Goal: Ask a question

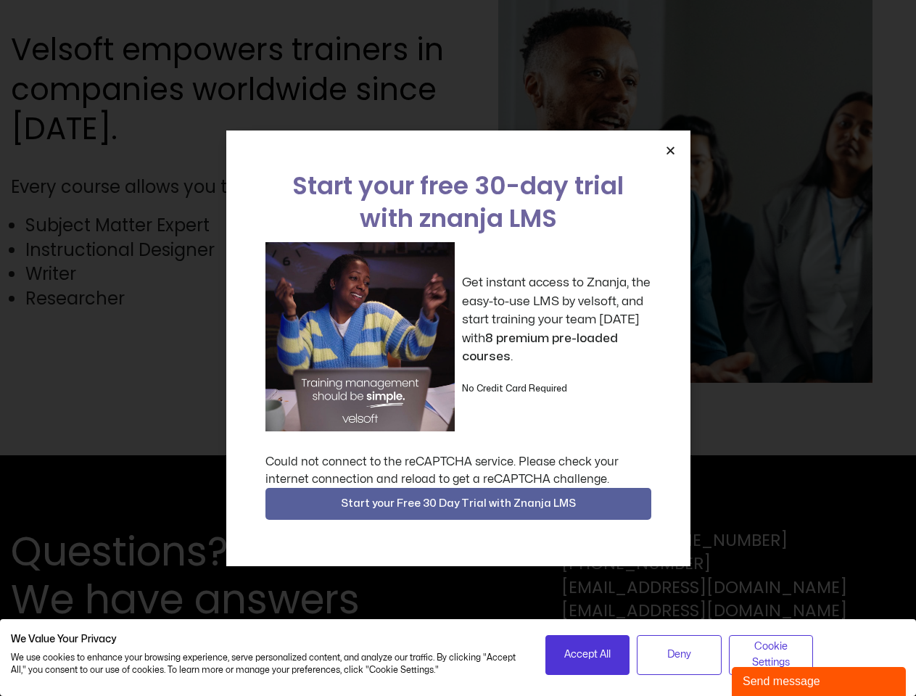
click at [458, 348] on div "Get instant access to Znanja, the easy-to-use LMS by velsoft, and start trainin…" at bounding box center [458, 336] width 386 height 189
click at [670, 150] on icon "Close" at bounding box center [670, 150] width 11 height 11
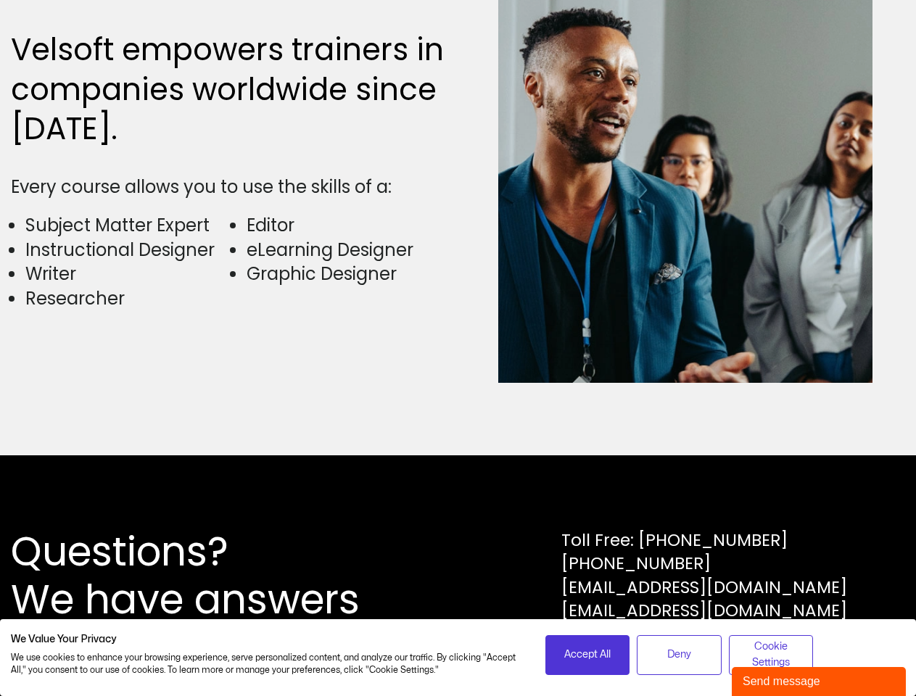
click at [458, 504] on div "Questions? We have answers Toll Free: [PHONE_NUMBER] [PHONE_NUMBER] [EMAIL_ADDR…" at bounding box center [458, 575] width 916 height 241
click at [587, 655] on span "Accept All" at bounding box center [587, 655] width 46 height 16
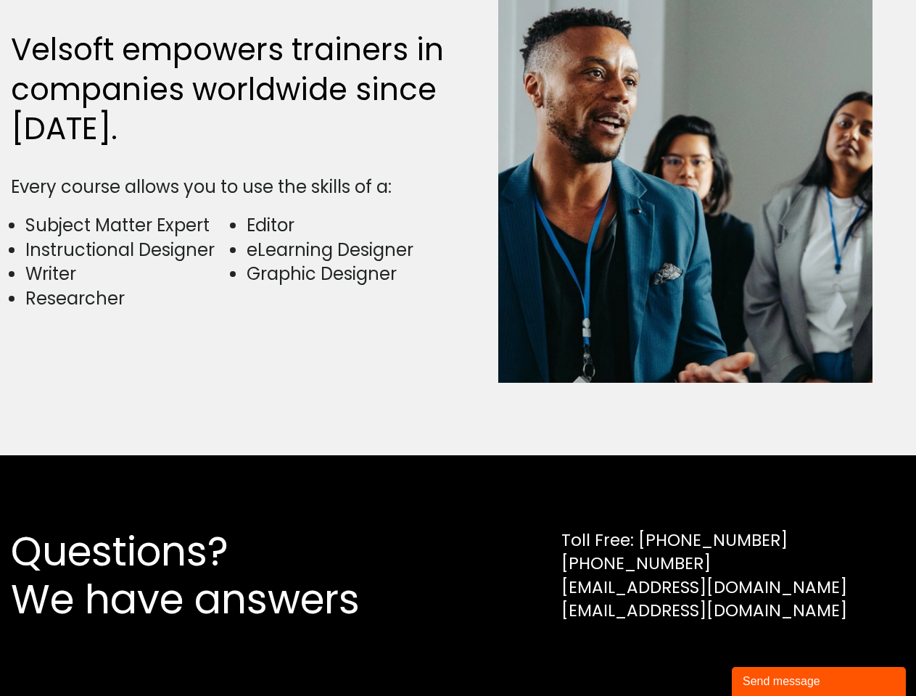
click at [679, 655] on div "Questions? We have answers Toll Free: [PHONE_NUMBER] [PHONE_NUMBER] [EMAIL_ADDR…" at bounding box center [458, 575] width 916 height 241
click at [771, 655] on div "Questions? We have answers Toll Free: [PHONE_NUMBER] [PHONE_NUMBER] [EMAIL_ADDR…" at bounding box center [458, 575] width 916 height 241
click at [819, 682] on div "Send message" at bounding box center [819, 681] width 152 height 17
